Goal: Find specific page/section: Find specific page/section

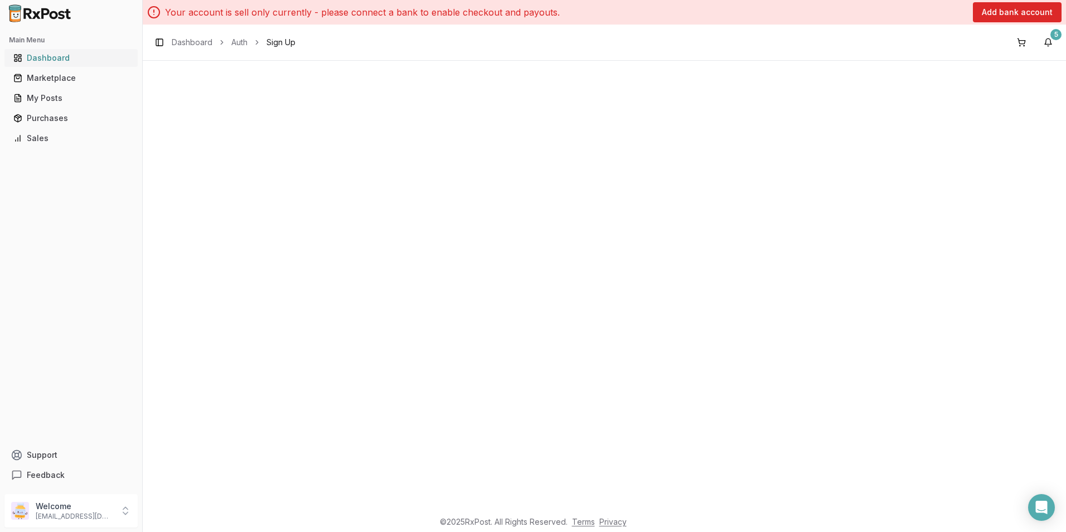
click at [41, 59] on div "Dashboard" at bounding box center [70, 57] width 115 height 11
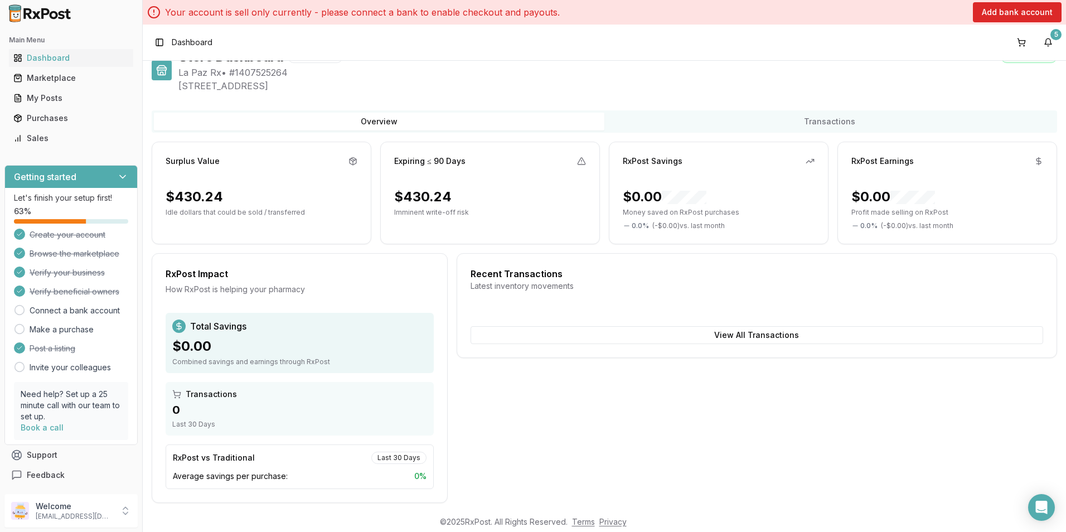
scroll to position [33, 0]
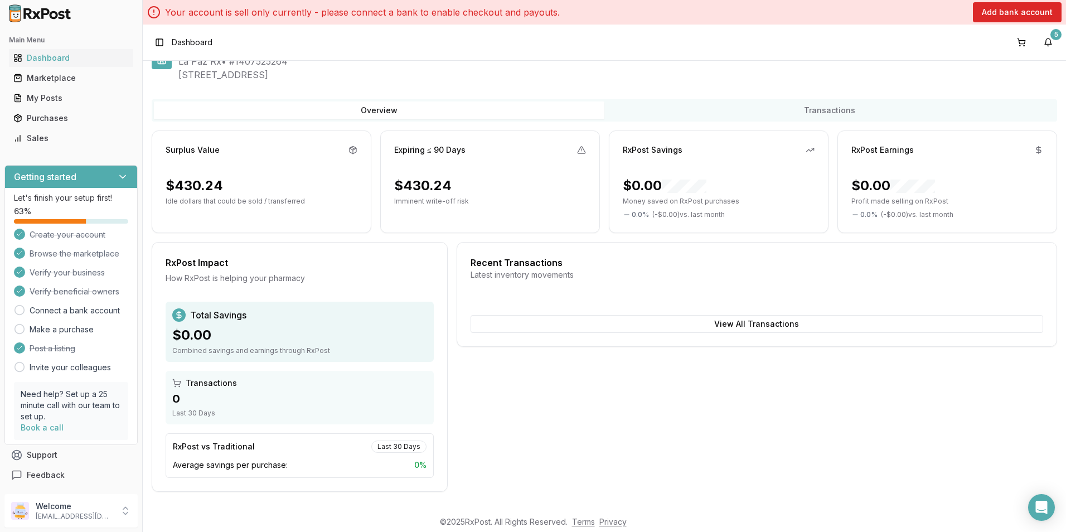
click at [186, 41] on span "Dashboard" at bounding box center [192, 42] width 41 height 11
click at [53, 81] on div "Marketplace" at bounding box center [70, 77] width 115 height 11
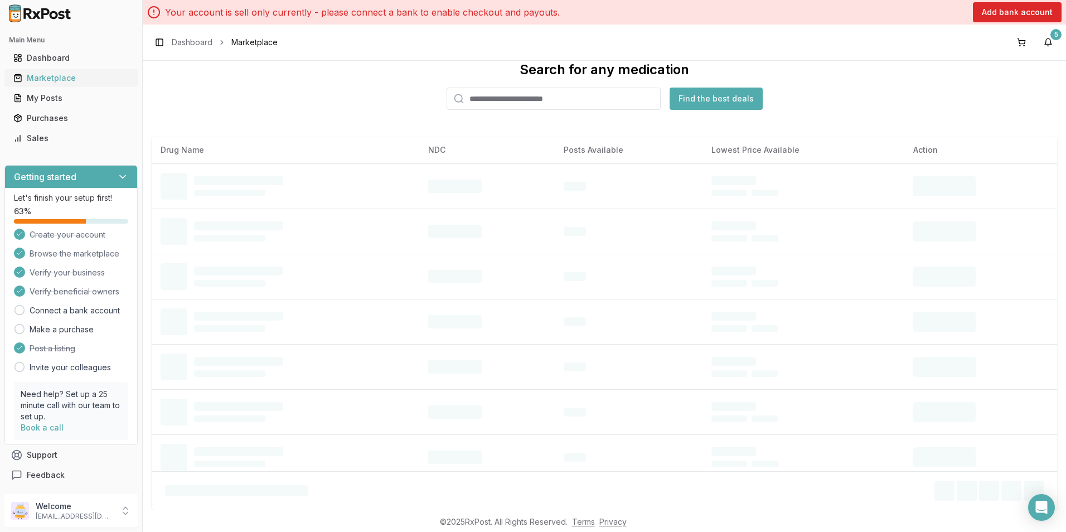
scroll to position [27, 0]
click at [501, 93] on input "search" at bounding box center [554, 99] width 214 height 22
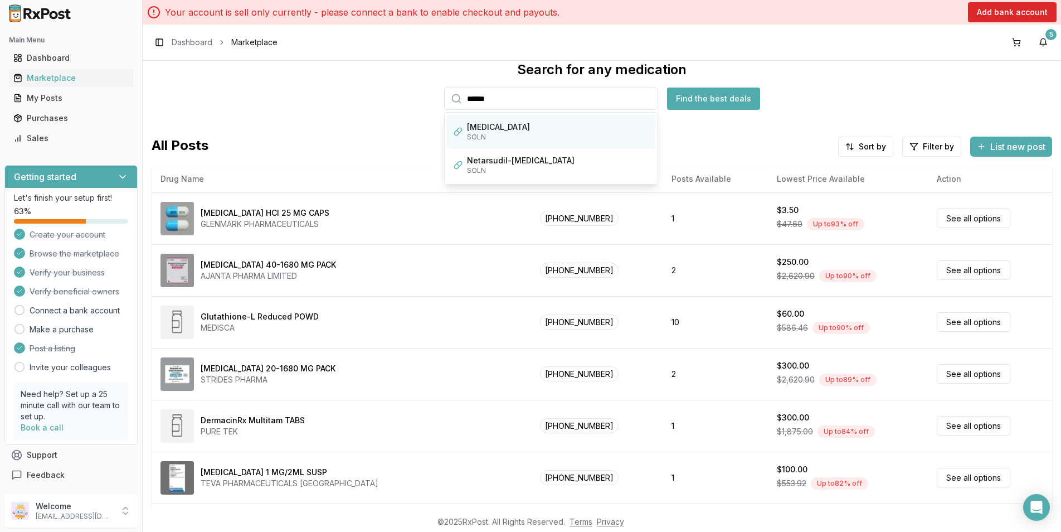
click at [482, 134] on div "SOLN" at bounding box center [558, 137] width 182 height 9
type input "*********"
